Goal: Find specific page/section: Find specific page/section

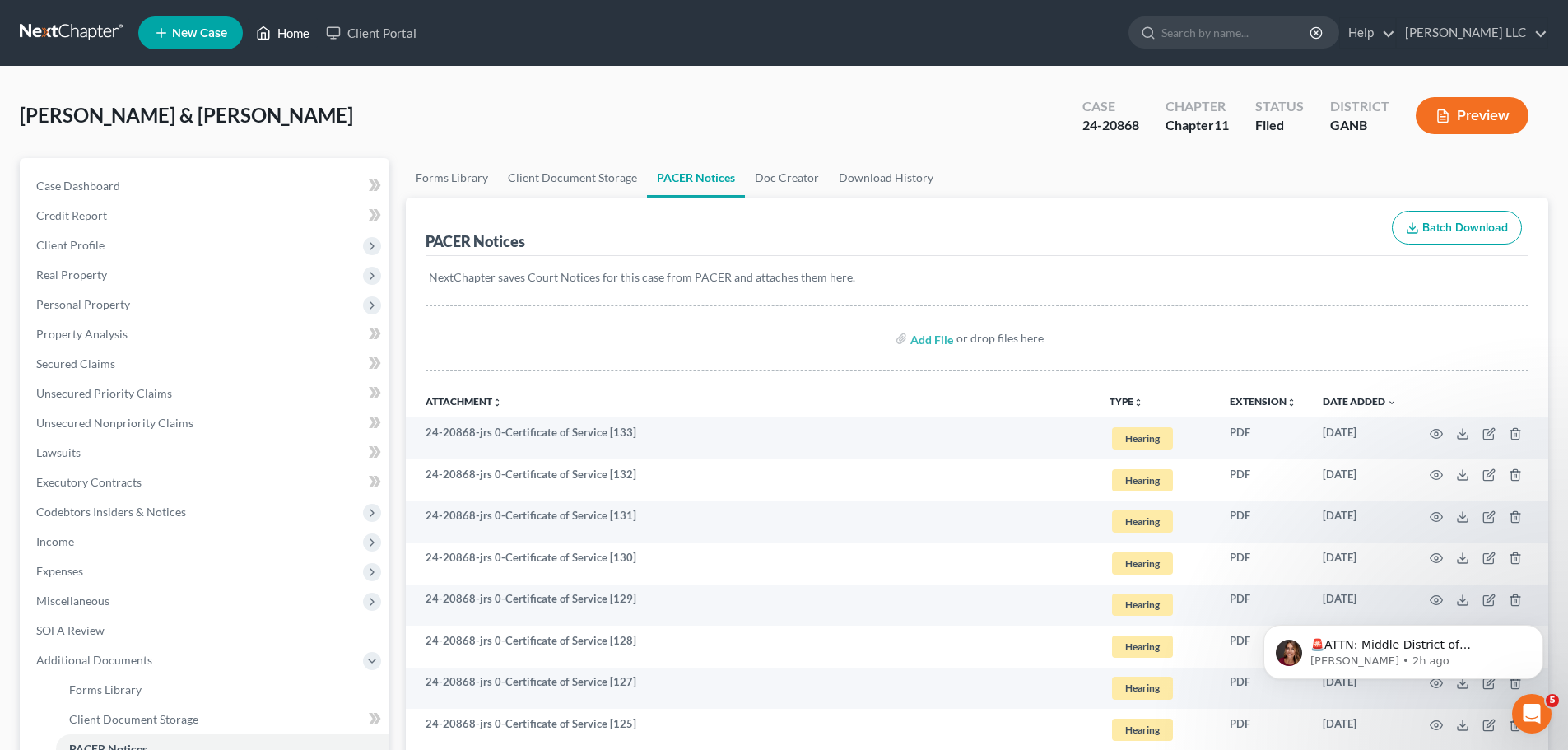
drag, startPoint x: 296, startPoint y: 32, endPoint x: 506, endPoint y: 62, distance: 212.1
click at [296, 32] on link "Home" at bounding box center [283, 32] width 70 height 29
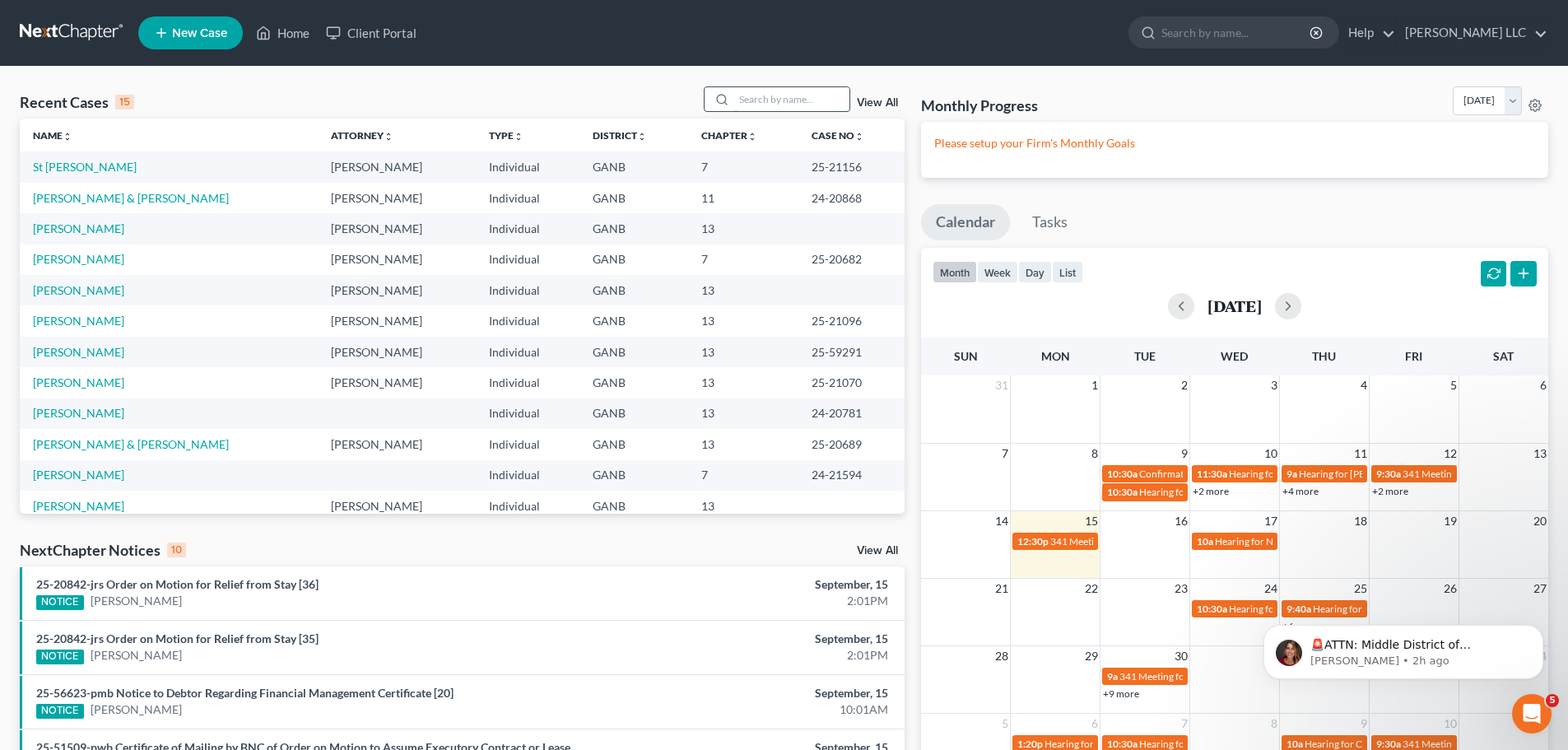
click at [784, 100] on input "search" at bounding box center [792, 98] width 115 height 24
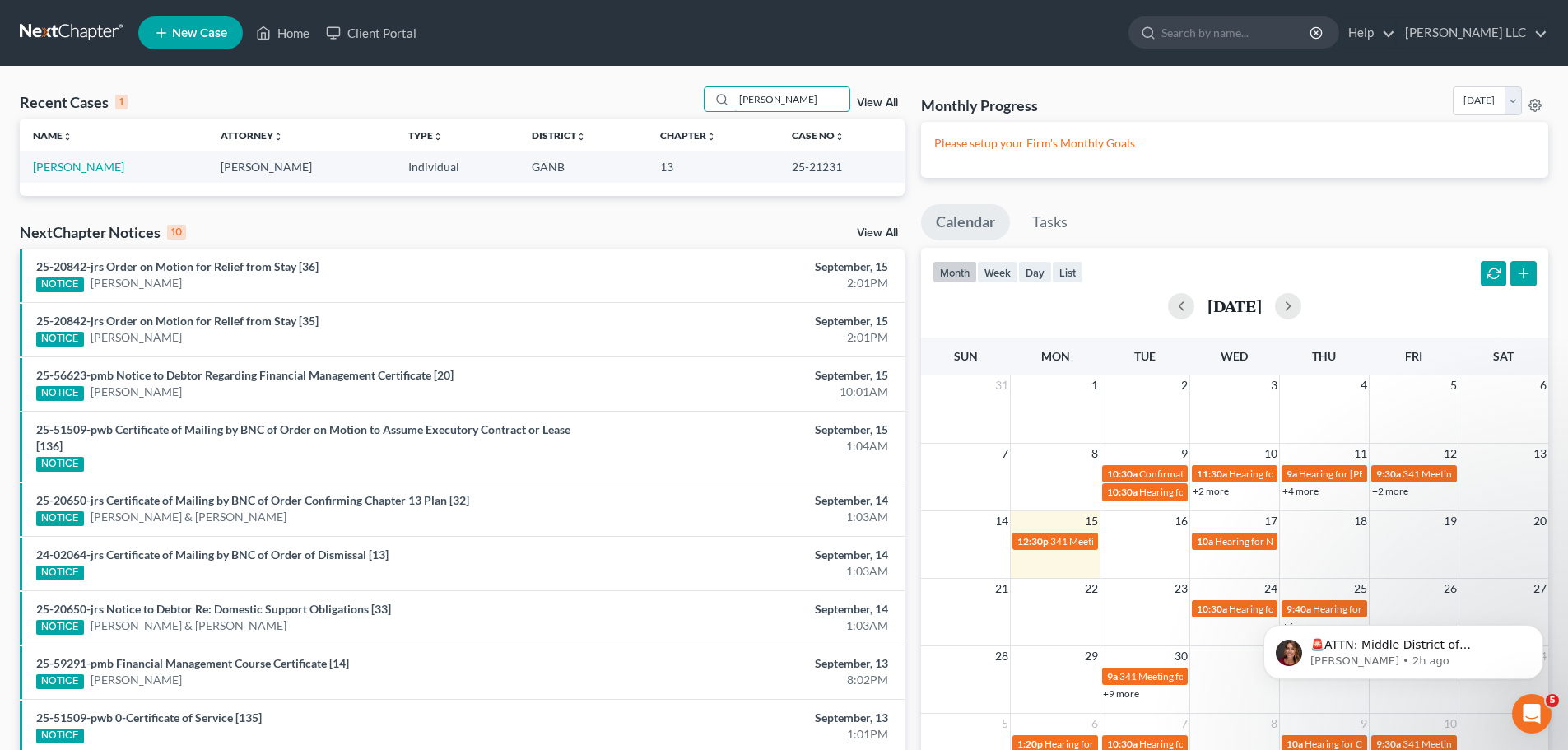
type input "[PERSON_NAME]"
click at [77, 176] on td "[PERSON_NAME]" at bounding box center [113, 166] width 188 height 30
click at [78, 169] on link "[PERSON_NAME]" at bounding box center [78, 166] width 92 height 14
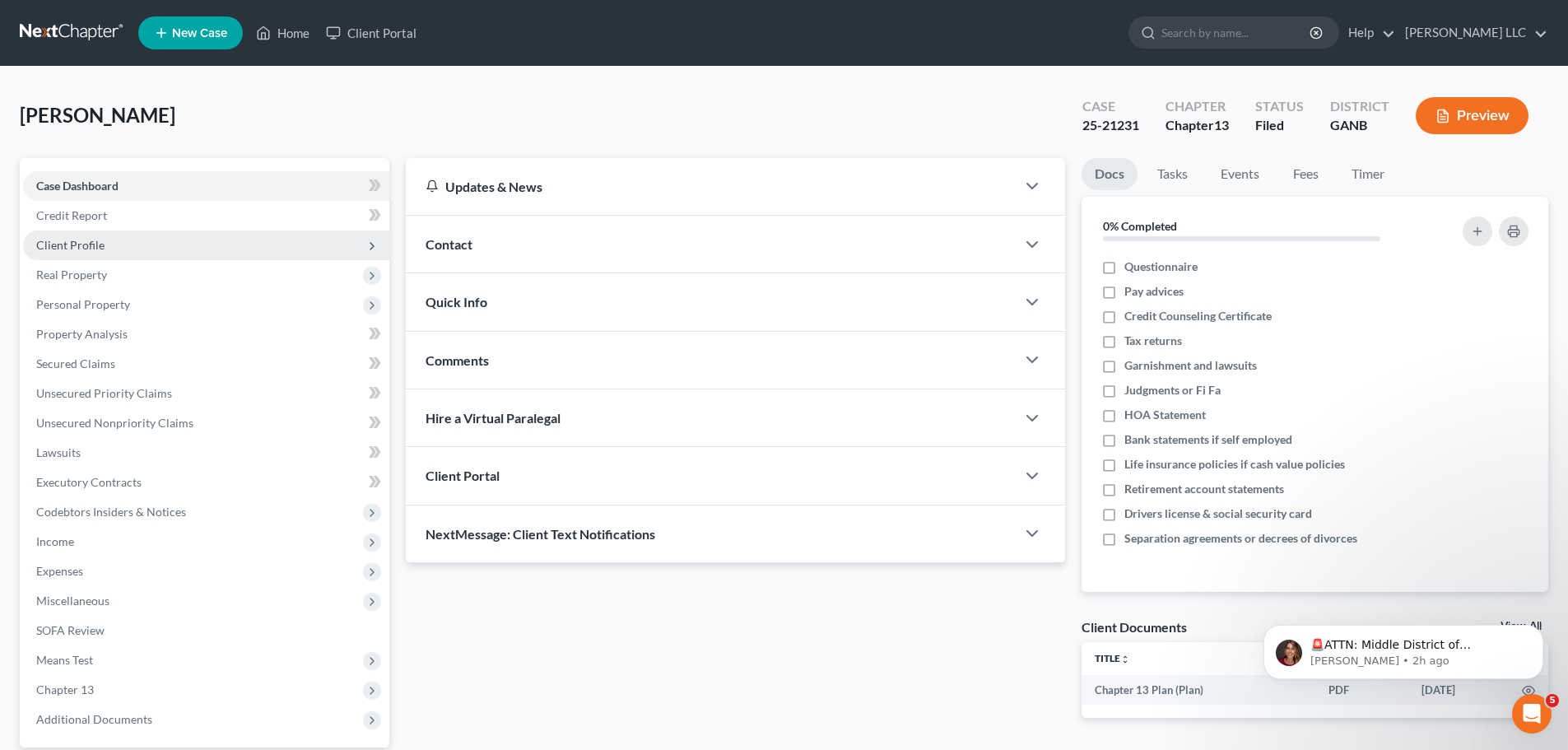
click at [151, 249] on span "Client Profile" at bounding box center [206, 245] width 367 height 29
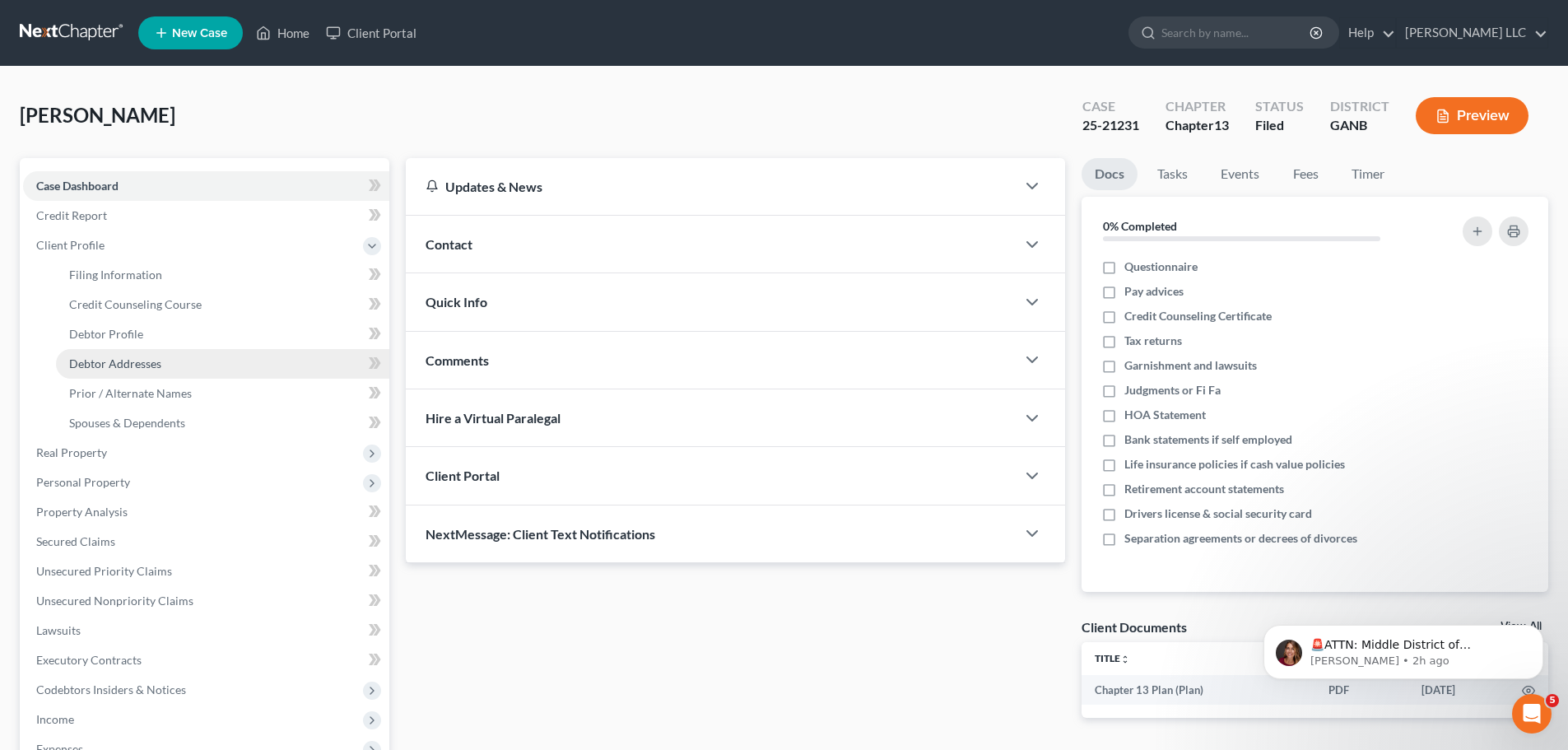
click at [143, 361] on span "Debtor Addresses" at bounding box center [115, 363] width 93 height 14
